Goal: Task Accomplishment & Management: Complete application form

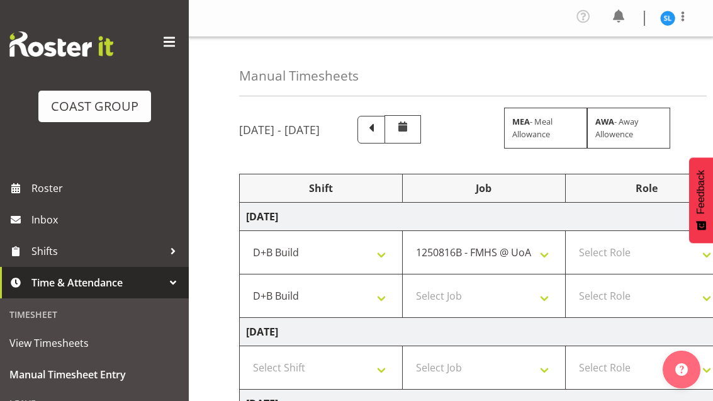
select select "24997"
select select "10516"
select select "24997"
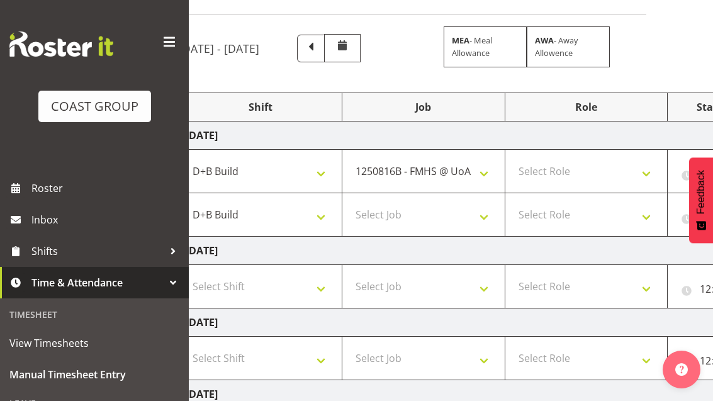
scroll to position [0, 84]
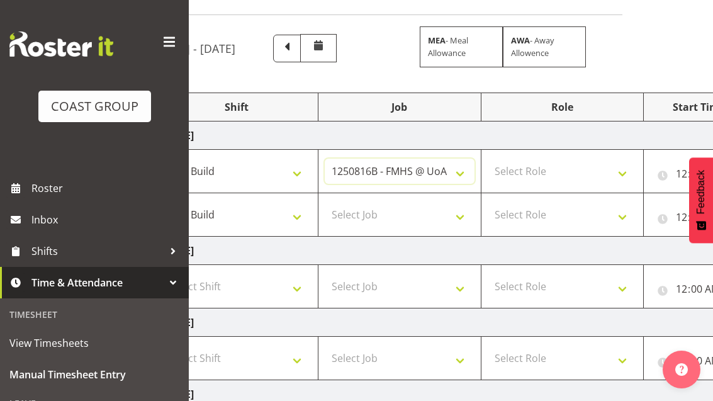
click at [462, 169] on select "1 Carlton Events 1 [PERSON_NAME] 1 [PERSON_NAME][GEOGRAPHIC_DATA] 1 EHS WAREHOU…" at bounding box center [400, 171] width 150 height 25
click at [452, 179] on select "1 Carlton Events 1 [PERSON_NAME] 1 [PERSON_NAME][GEOGRAPHIC_DATA] 1 EHS WAREHOU…" at bounding box center [400, 171] width 150 height 25
select select "10286"
click at [582, 168] on select "Select Role EHS AKL D+B" at bounding box center [563, 171] width 150 height 25
select select "194"
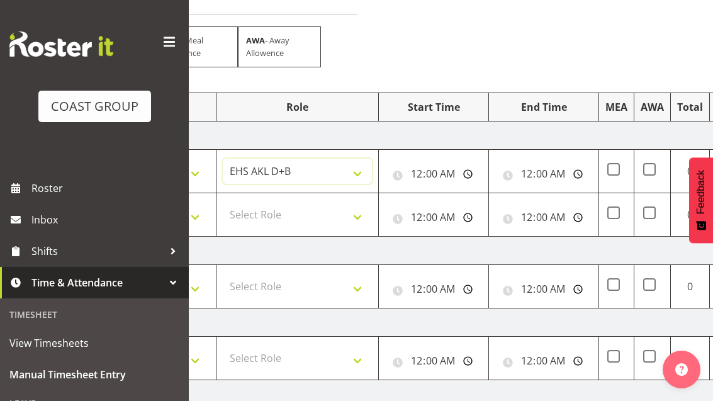
scroll to position [0, 346]
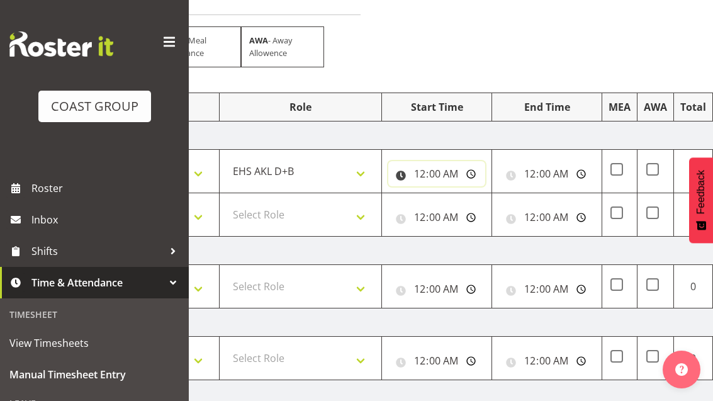
click at [444, 171] on input "00:00:00" at bounding box center [436, 173] width 97 height 25
click at [465, 166] on input "17:30:00" at bounding box center [436, 173] width 97 height 25
type input "05:30:00"
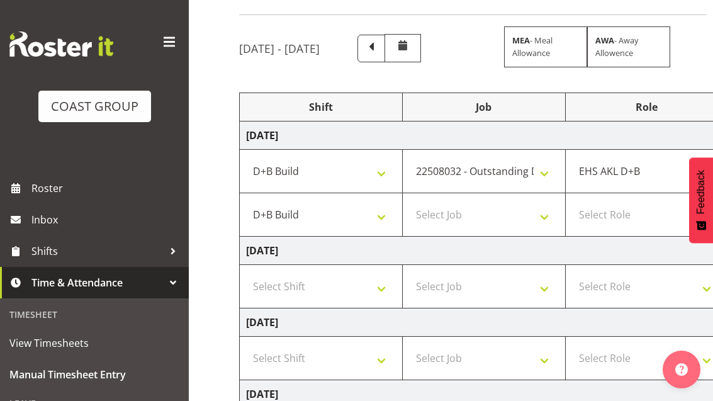
scroll to position [0, 0]
click at [531, 218] on select "Select Job 1 Carlton Events 1 [PERSON_NAME][GEOGRAPHIC_DATA] 1 [PERSON_NAME][GE…" at bounding box center [484, 214] width 150 height 25
select select "10286"
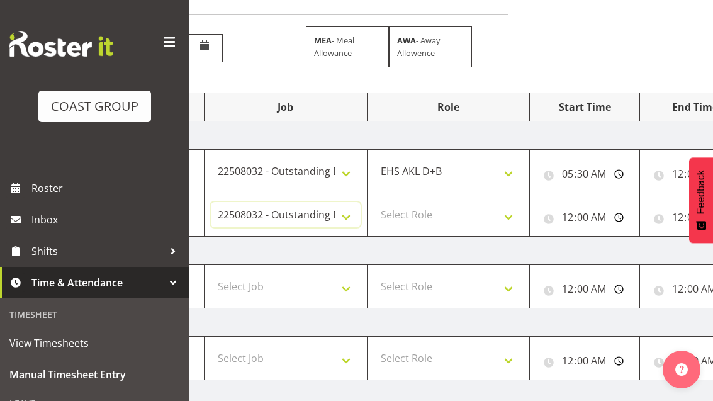
scroll to position [0, 199]
click at [495, 227] on select "Select Role EHS AKL D+B" at bounding box center [448, 214] width 150 height 25
select select "194"
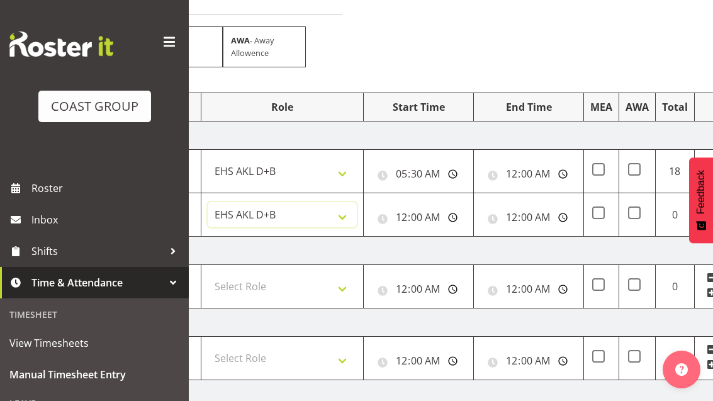
scroll to position [0, 378]
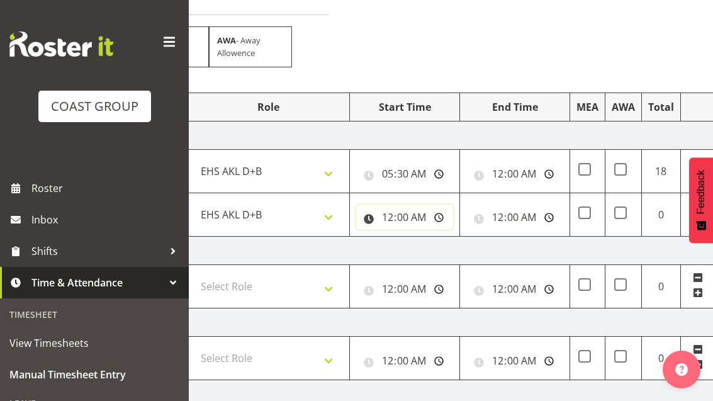
click at [434, 220] on input "00:00:00" at bounding box center [404, 217] width 97 height 25
type input "17:00:00"
click at [541, 218] on input "00:00:00" at bounding box center [514, 217] width 97 height 25
type input "21:00:00"
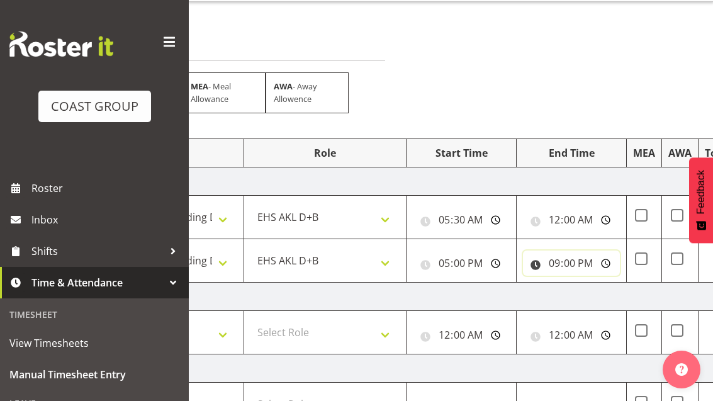
scroll to position [0, 327]
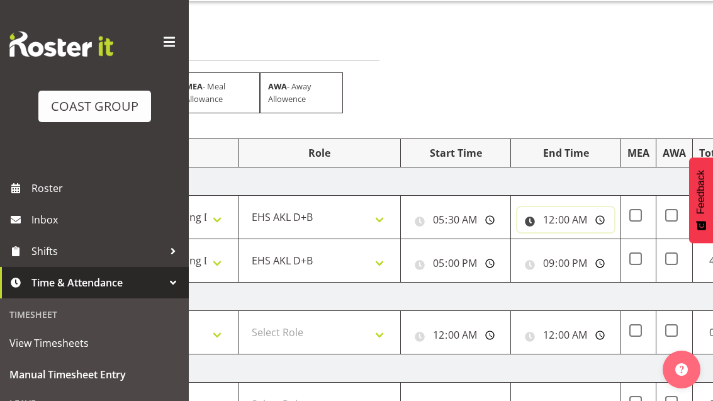
click at [579, 214] on input "00:00:00" at bounding box center [565, 219] width 97 height 25
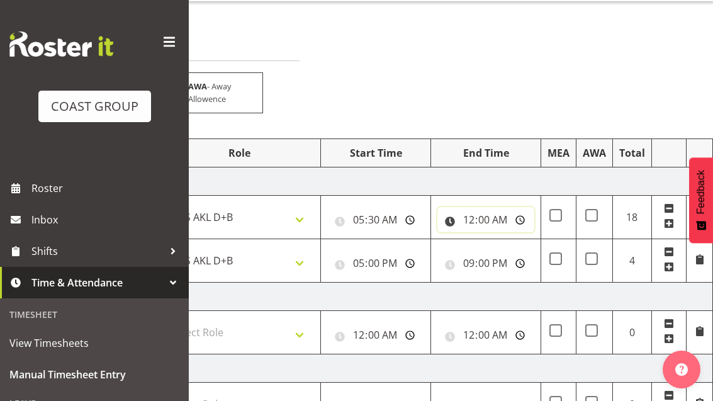
scroll to position [0, 407]
click at [503, 220] on input "00:00:00" at bounding box center [485, 219] width 97 height 25
type input "12:00:00"
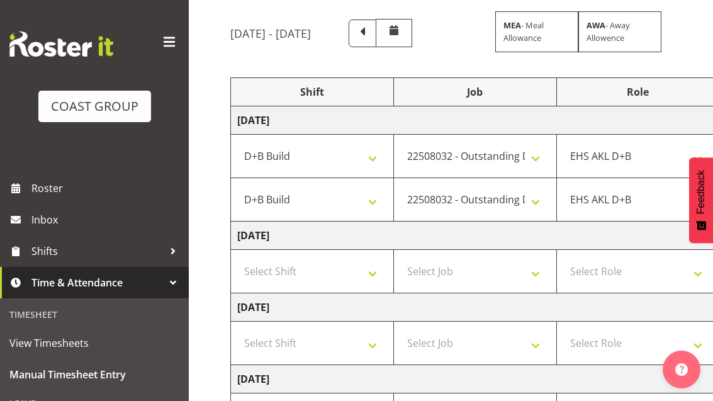
scroll to position [0, 8]
click at [364, 263] on select "Select Shift D+B @ [PERSON_NAME] D+B Build D+B Build NZACA D+B Build Tech Day […" at bounding box center [313, 271] width 150 height 25
select select "24997"
click at [508, 267] on select "Select Job 1 Carlton Events 1 [PERSON_NAME][GEOGRAPHIC_DATA] 1 [PERSON_NAME][GE…" at bounding box center [476, 271] width 150 height 25
select select "69"
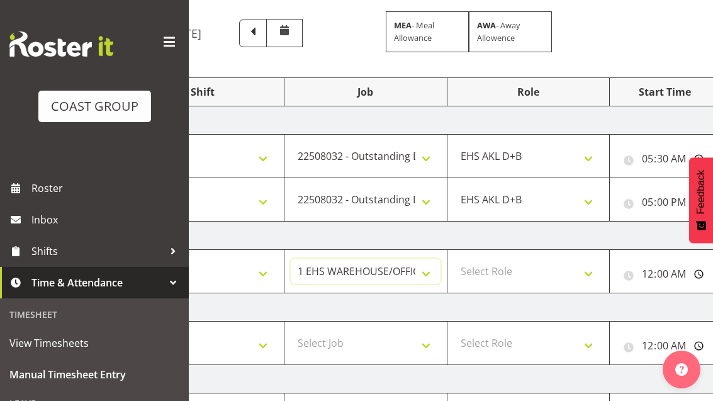
scroll to position [0, 123]
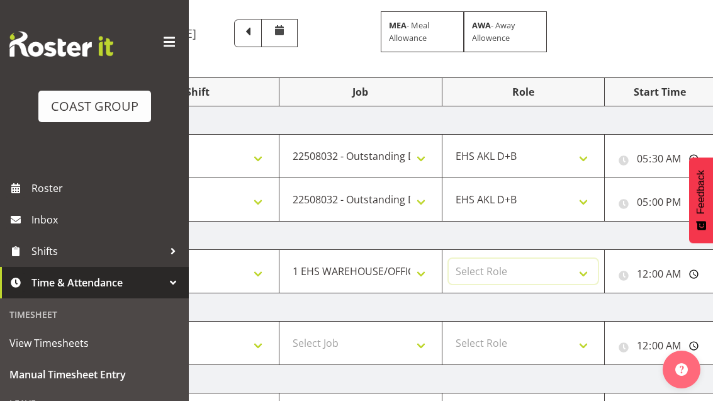
click at [561, 263] on select "Select Role EHS AKL D+B" at bounding box center [524, 271] width 150 height 25
select select "194"
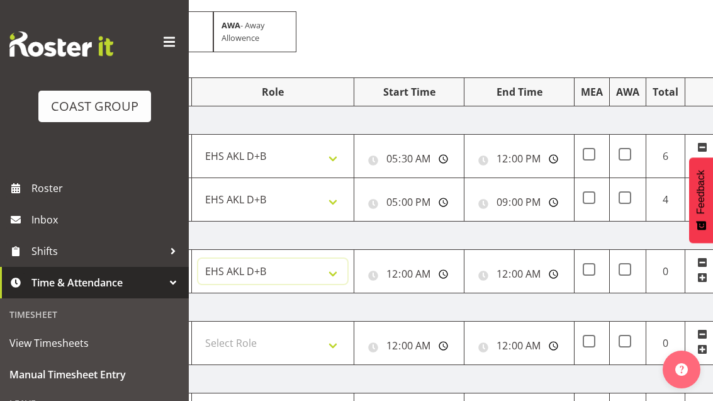
scroll to position [0, 387]
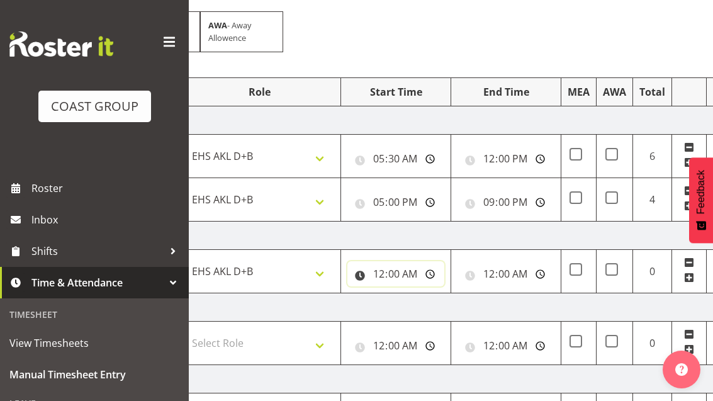
click at [405, 274] on input "00:00:00" at bounding box center [395, 273] width 97 height 25
type input "06:00:00"
click at [519, 276] on input "00:00:00" at bounding box center [506, 273] width 97 height 25
type input "14:30:00"
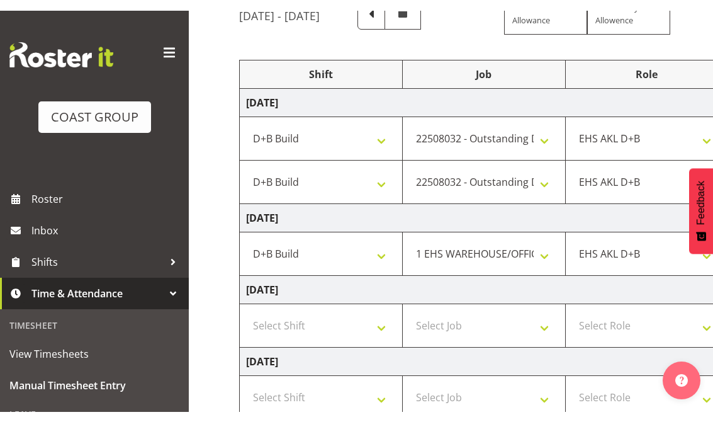
scroll to position [115, 0]
